Goal: Transaction & Acquisition: Purchase product/service

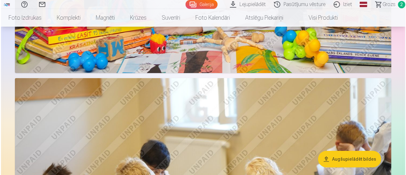
scroll to position [1079, 0]
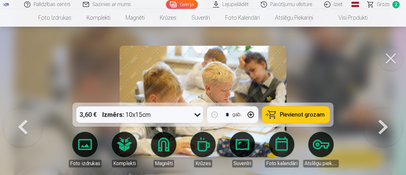
click at [283, 117] on span "Pievienot grozam" at bounding box center [302, 115] width 45 height 6
click at [389, 60] on button at bounding box center [390, 58] width 25 height 25
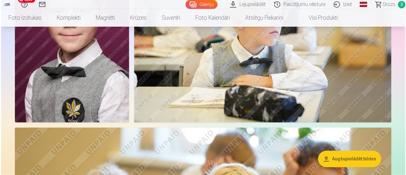
scroll to position [536, 0]
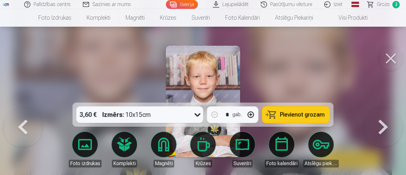
click at [281, 115] on button "Pievienot grozam" at bounding box center [296, 114] width 68 height 17
click at [395, 56] on button at bounding box center [390, 58] width 25 height 25
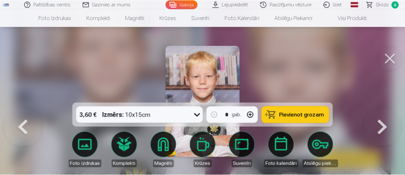
scroll to position [534, 0]
